Goal: Information Seeking & Learning: Learn about a topic

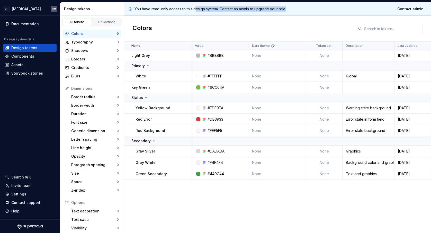
drag, startPoint x: 196, startPoint y: 8, endPoint x: 288, endPoint y: 12, distance: 92.0
click at [288, 12] on div "You have read-only access to this design system. Contact an admin to upgrade yo…" at bounding box center [277, 8] width 306 height 13
click at [48, 9] on html "DH [MEDICAL_DATA] Design System CM Documentation Design system data Design toke…" at bounding box center [215, 116] width 431 height 233
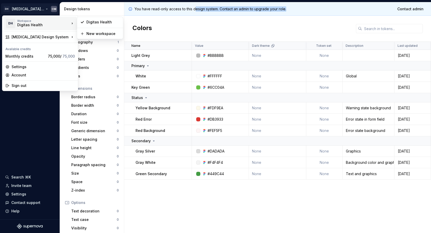
click at [42, 24] on div "Digitas Health" at bounding box center [39, 24] width 44 height 5
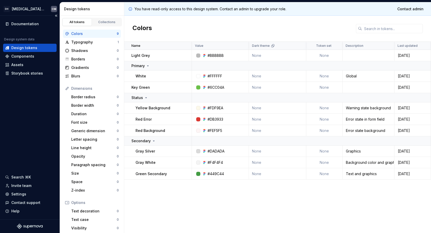
click at [25, 120] on html "DH [MEDICAL_DATA] Design System CM Documentation Design system data Design toke…" at bounding box center [215, 116] width 431 height 233
click at [21, 176] on div "Search ⌘K" at bounding box center [21, 176] width 20 height 5
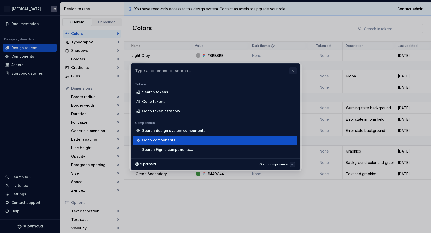
click at [292, 70] on button "button" at bounding box center [292, 70] width 7 height 7
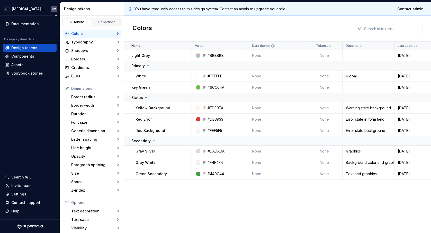
click at [20, 83] on div "Documentation Design system data Design tokens Components Assets Storybook stor…" at bounding box center [30, 117] width 60 height 203
